Goal: Information Seeking & Learning: Find specific fact

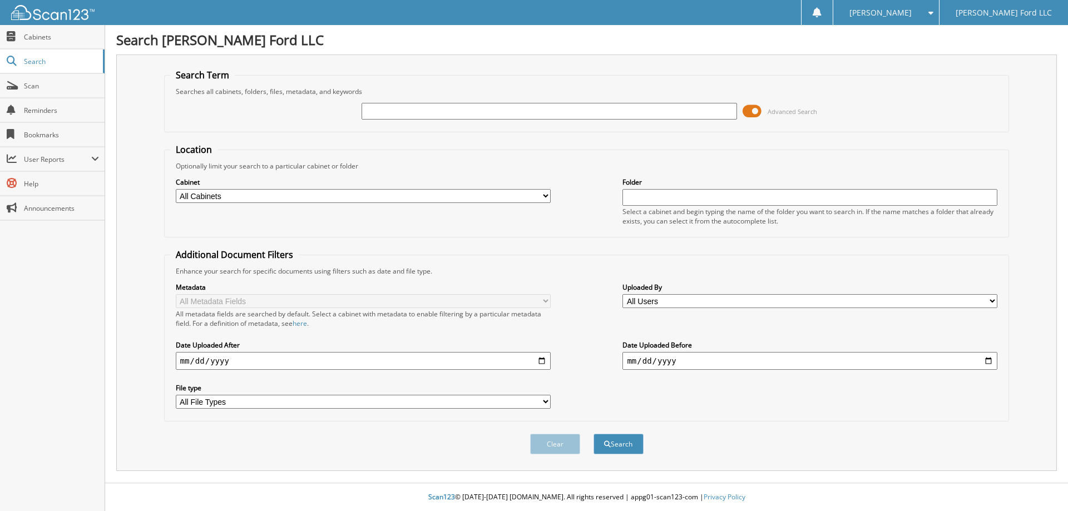
click at [400, 119] on input "text" at bounding box center [549, 111] width 375 height 17
type input "HOLLICO"
click at [632, 439] on button "Search" at bounding box center [619, 444] width 50 height 21
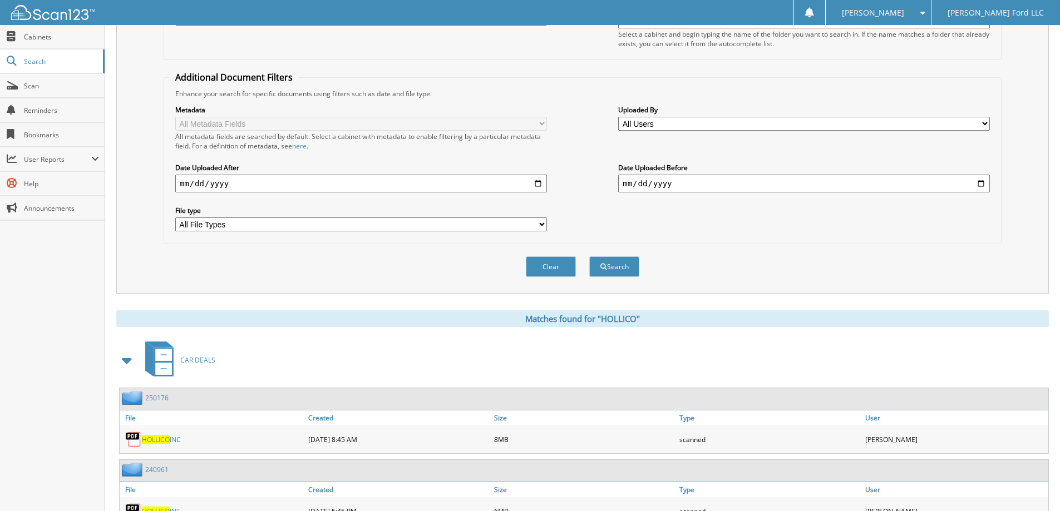
scroll to position [278, 0]
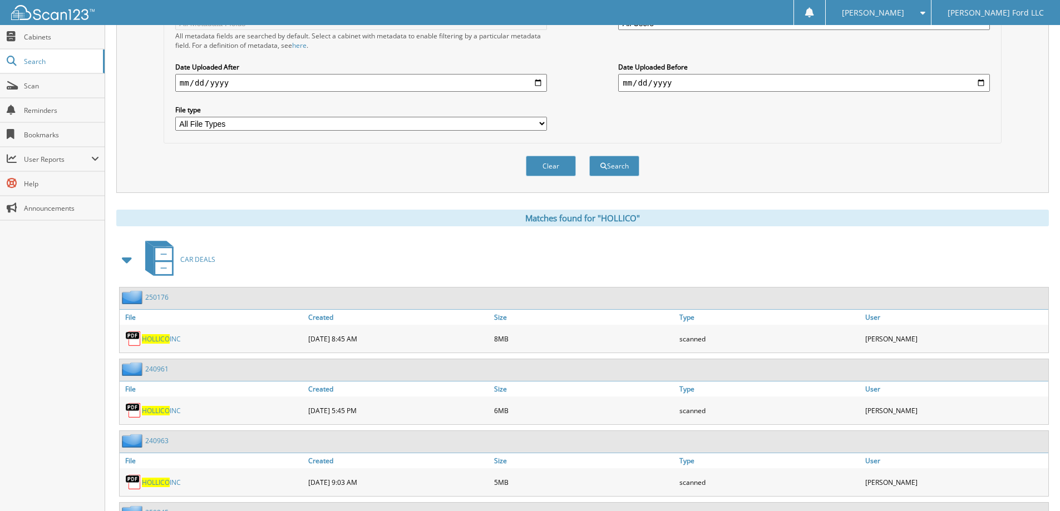
click at [162, 340] on span "HOLLICO" at bounding box center [156, 338] width 28 height 9
